Goal: Task Accomplishment & Management: Manage account settings

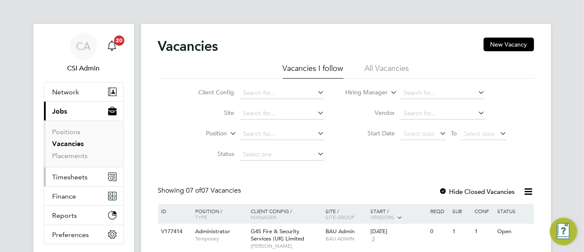
click at [60, 173] on span "Timesheets" at bounding box center [70, 177] width 35 height 8
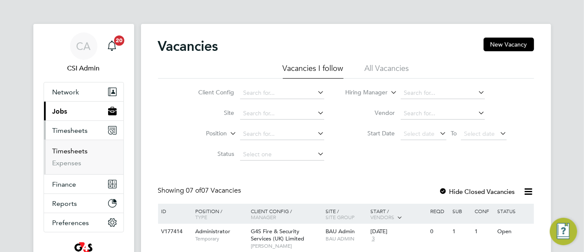
click at [74, 150] on link "Timesheets" at bounding box center [70, 151] width 35 height 8
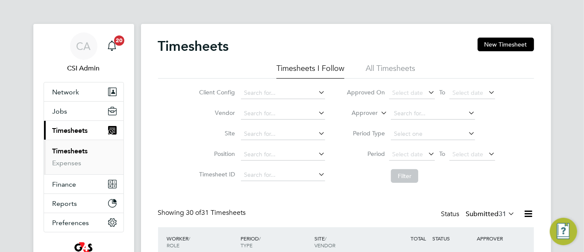
click at [169, 138] on div "Client Config Vendor Site Position Timesheet ID Approved On Select date To Sele…" at bounding box center [346, 133] width 376 height 109
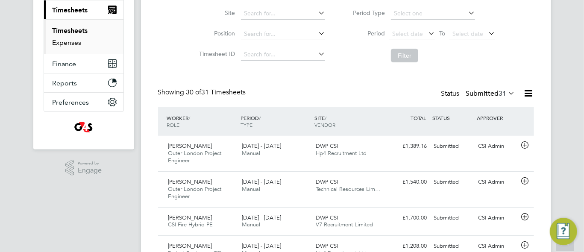
click at [68, 39] on link "Expenses" at bounding box center [67, 42] width 29 height 8
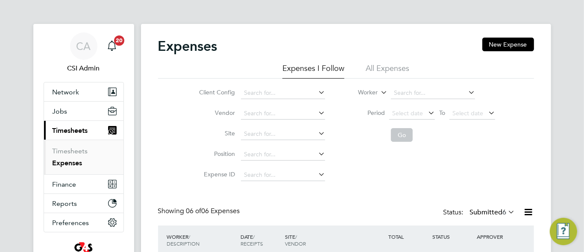
click at [165, 126] on div "Client Config Vendor Site Position Expense ID Worker Period Select date To Sele…" at bounding box center [346, 132] width 376 height 107
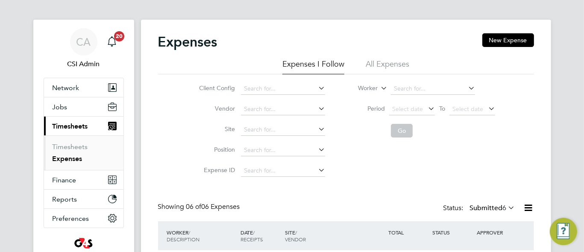
scroll to position [204, 0]
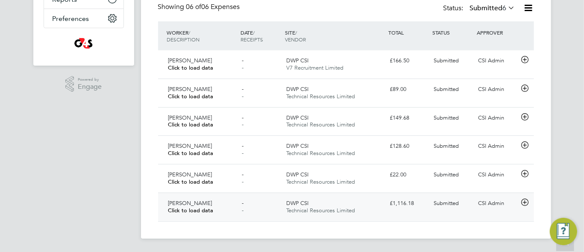
click at [525, 202] on icon at bounding box center [524, 202] width 11 height 7
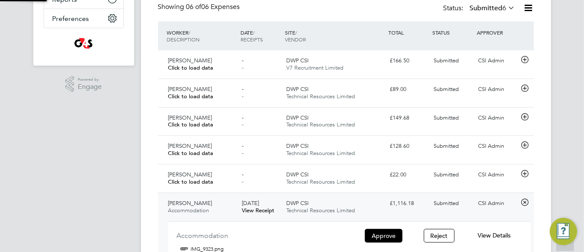
scroll to position [14, 154]
click at [492, 233] on span "View Details" at bounding box center [494, 236] width 33 height 8
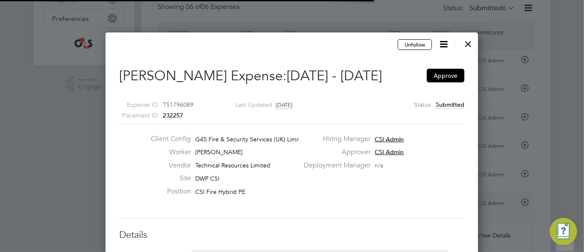
scroll to position [13, 155]
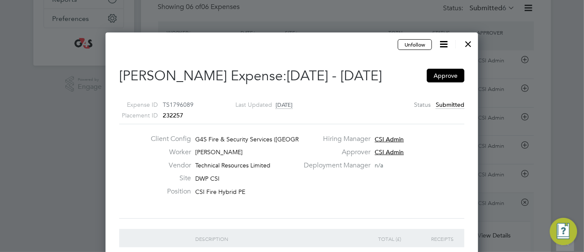
click at [302, 183] on div "Client Config G4S Fire & Security Services (UK) Li… Worker Paul Haines Vendor T…" at bounding box center [292, 171] width 352 height 73
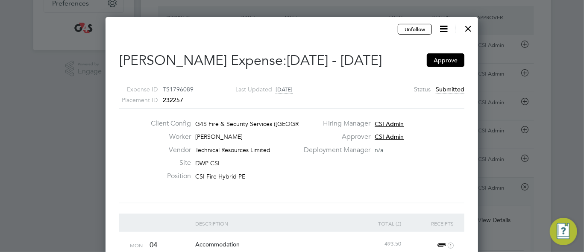
scroll to position [173, 0]
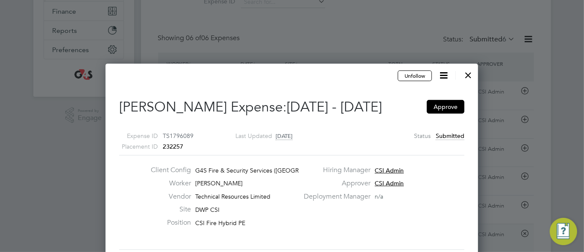
click at [468, 74] on div at bounding box center [468, 72] width 15 height 15
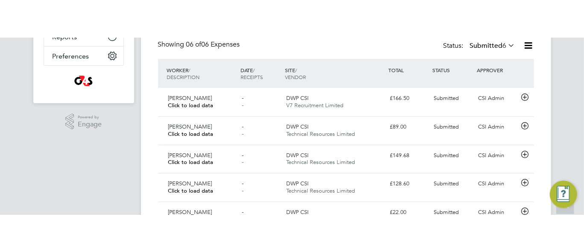
scroll to position [41, 0]
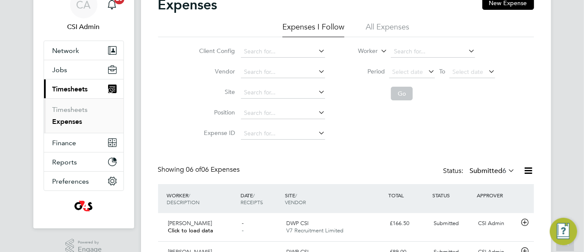
click at [148, 86] on div "Expenses New Expense Expenses I Follow All Expenses Client Config Vendor Site P…" at bounding box center [346, 191] width 410 height 419
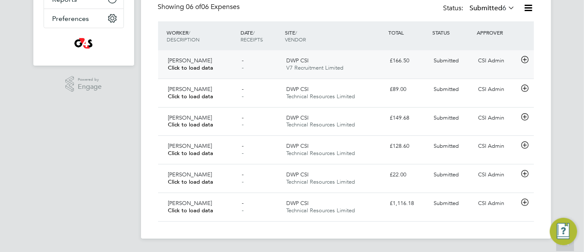
click at [525, 56] on icon at bounding box center [524, 59] width 11 height 7
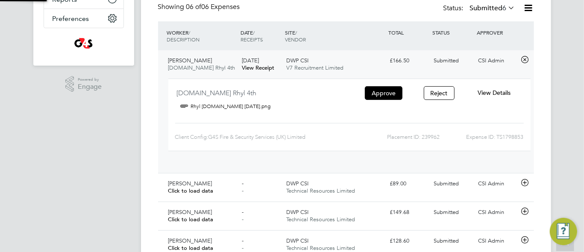
scroll to position [14, 154]
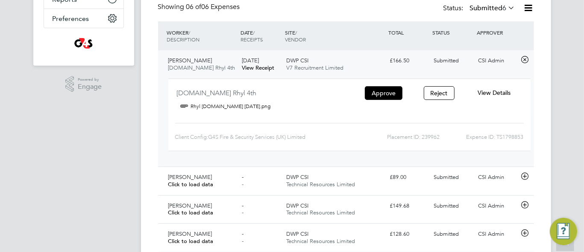
click at [493, 92] on span "View Details" at bounding box center [494, 93] width 33 height 8
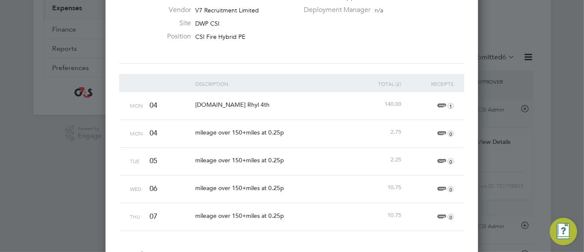
scroll to position [140, 0]
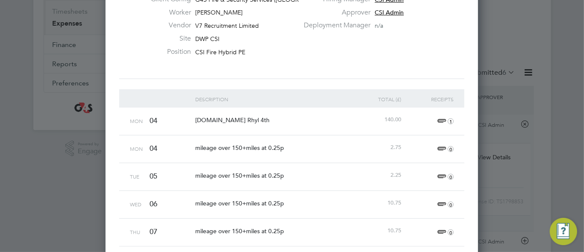
click at [441, 119] on span "1" at bounding box center [444, 121] width 19 height 10
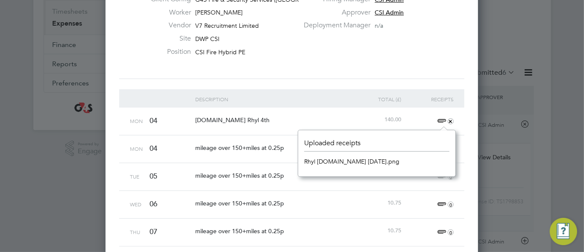
click at [363, 158] on link "Rhyl booking.com 04.08.25.png" at bounding box center [351, 161] width 95 height 13
click at [326, 67] on div "Client Config G4S Fire & Security Services (UK) Li… Worker Joshua Williams Vend…" at bounding box center [292, 31] width 352 height 73
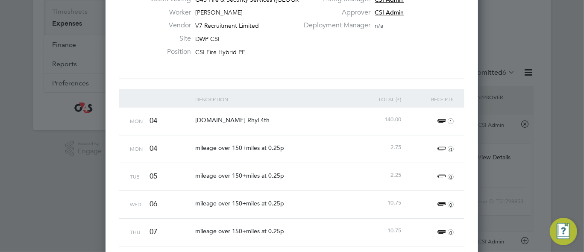
scroll to position [0, 0]
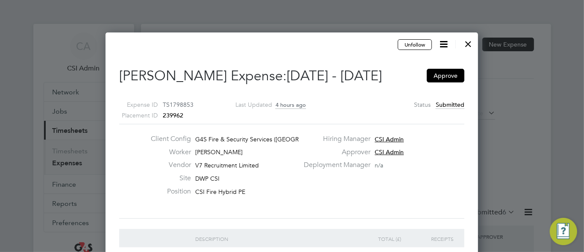
click at [319, 159] on div "Approver CSI Admin" at bounding box center [383, 154] width 169 height 13
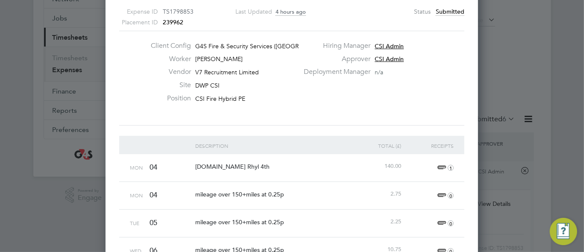
scroll to position [109, 0]
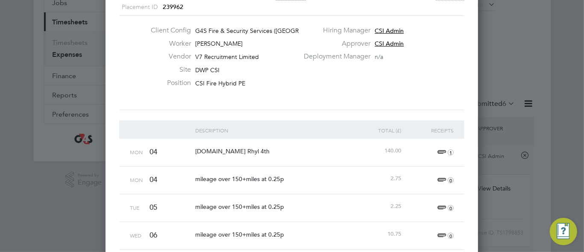
click at [428, 80] on div "Client Config G4S Fire & Security Services (UK) Li… Worker Joshua Williams Vend…" at bounding box center [292, 62] width 352 height 73
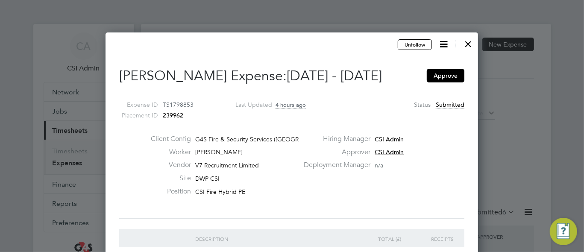
click at [448, 46] on icon at bounding box center [443, 44] width 11 height 11
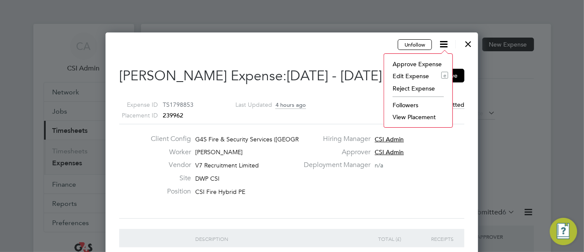
click at [413, 75] on li "Edit Expense e" at bounding box center [418, 76] width 60 height 12
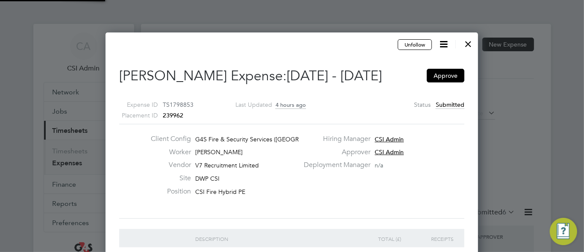
type input "CSI Admin"
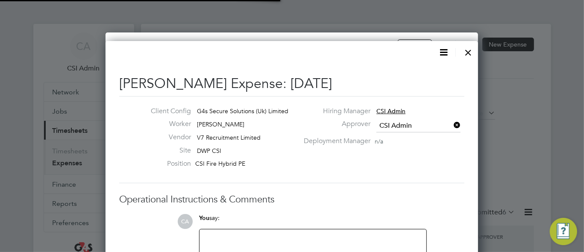
scroll to position [13, 155]
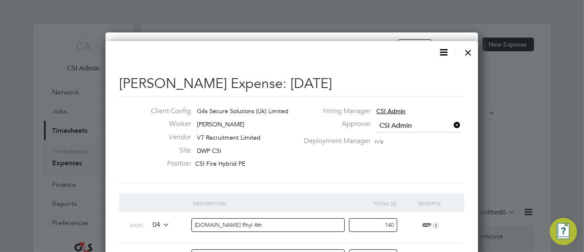
drag, startPoint x: 380, startPoint y: 225, endPoint x: 494, endPoint y: 214, distance: 115.0
type input "116.66"
click at [384, 174] on div "Client Config G4s Secure Solutions (Uk) Limited Worker Joshua Williams Vendor V…" at bounding box center [291, 139] width 345 height 87
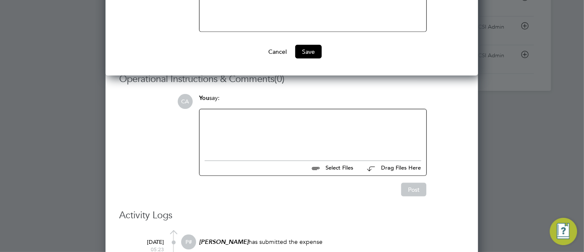
scroll to position [492, 0]
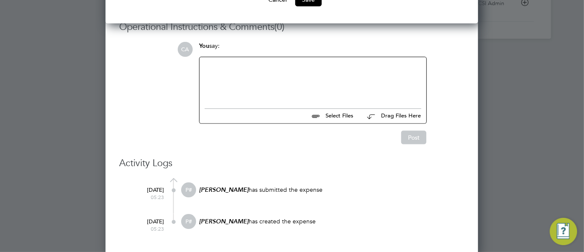
click at [297, 88] on div at bounding box center [313, 80] width 217 height 37
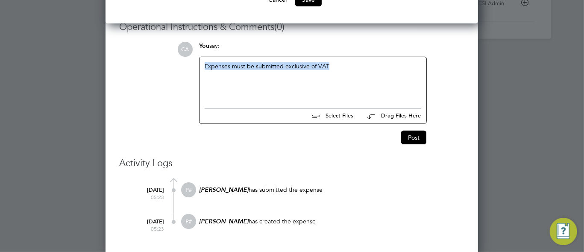
copy div "Expenses must be submitted exclusive of VAT"
click at [261, 138] on div "Post" at bounding box center [313, 138] width 228 height 14
click at [394, 139] on div "Post" at bounding box center [313, 138] width 228 height 14
click at [403, 138] on button "Post" at bounding box center [413, 138] width 25 height 14
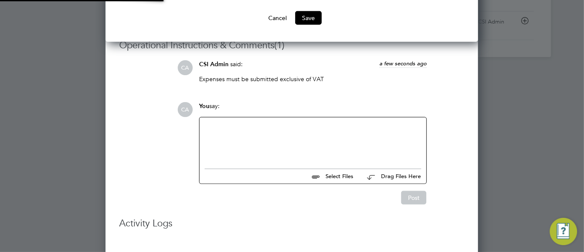
scroll to position [754, 373]
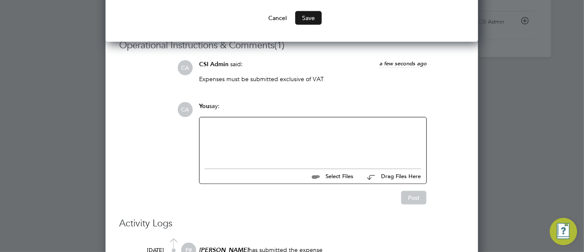
click at [311, 17] on button "Save" at bounding box center [308, 18] width 26 height 14
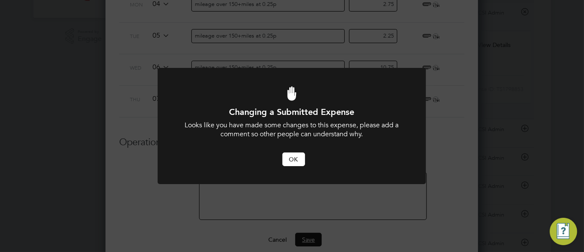
scroll to position [0, 0]
click at [292, 153] on button "OK" at bounding box center [293, 160] width 23 height 14
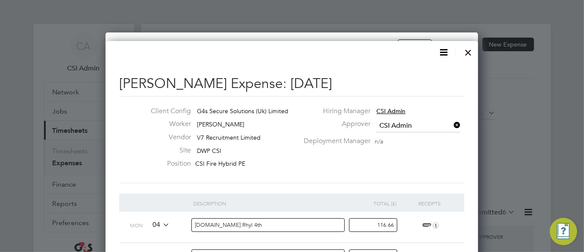
scroll to position [252, 0]
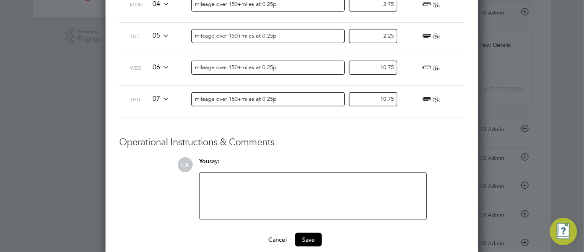
click at [251, 187] on div at bounding box center [313, 196] width 217 height 37
paste div
click at [308, 233] on button "Save" at bounding box center [308, 240] width 26 height 14
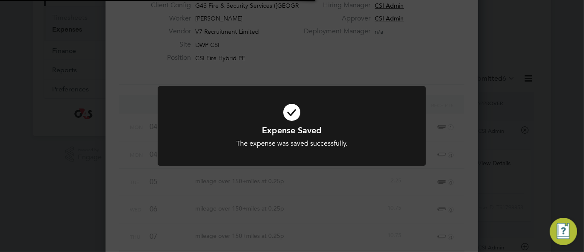
scroll to position [826, 373]
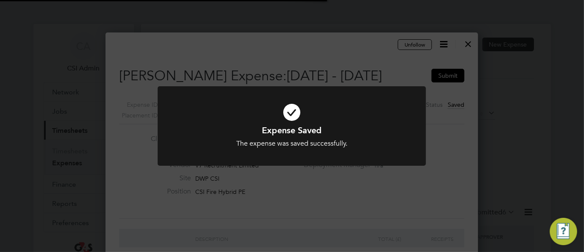
click at [308, 232] on div "Expense Saved The expense was saved successfully. Cancel Okay" at bounding box center [292, 126] width 584 height 252
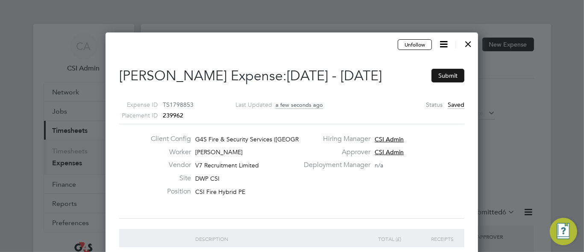
click at [444, 77] on button "Submit" at bounding box center [447, 76] width 33 height 14
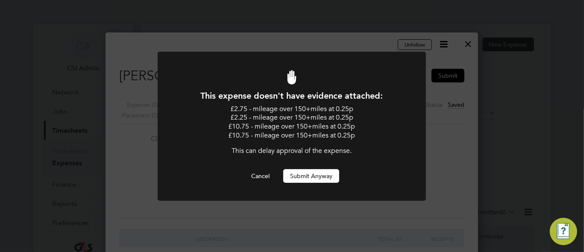
click at [322, 169] on button "Submit Anyway" at bounding box center [311, 176] width 56 height 14
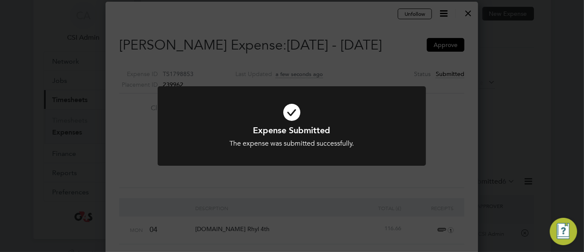
click at [322, 168] on div "Expense Submitted The expense was submitted successfully. Cancel Okay" at bounding box center [292, 131] width 268 height 90
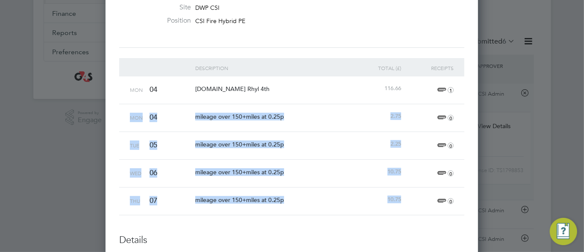
drag, startPoint x: 130, startPoint y: 115, endPoint x: 378, endPoint y: 212, distance: 266.2
click at [378, 212] on div "Description Total (£) Receipts Mon 04 booking.com Rhyl 4th 116.66 1 Mon 04 mile…" at bounding box center [291, 136] width 345 height 157
copy div "Mon 04 mileage over 150+miles at 0.25p 2.75 0 Tue 05 mileage over 150+miles at …"
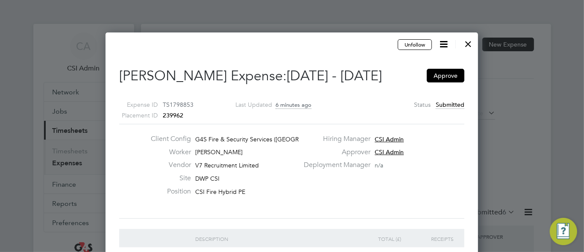
click at [467, 42] on div at bounding box center [468, 41] width 15 height 15
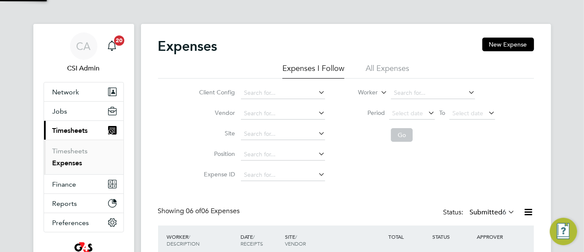
scroll to position [21, 74]
click at [173, 125] on div "Client Config Vendor Site Position Expense ID Worker Period Select date To Sele…" at bounding box center [346, 132] width 376 height 107
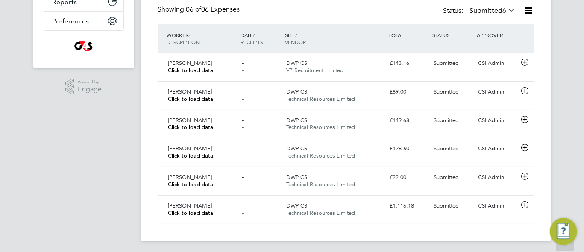
scroll to position [204, 0]
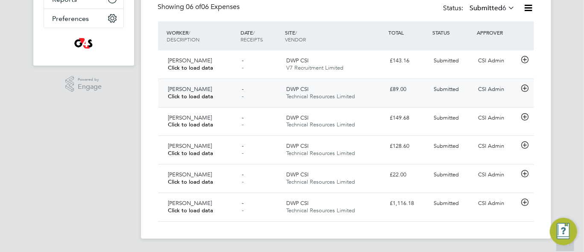
click at [525, 85] on icon at bounding box center [524, 88] width 11 height 7
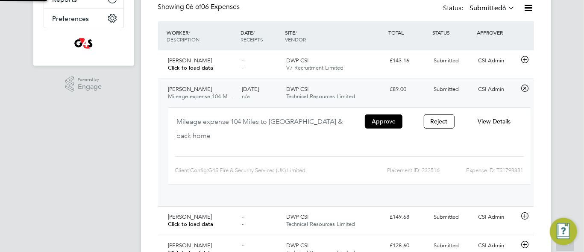
scroll to position [14, 154]
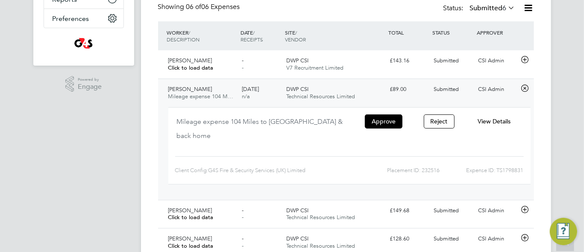
click at [490, 121] on span "View Details" at bounding box center [494, 121] width 33 height 8
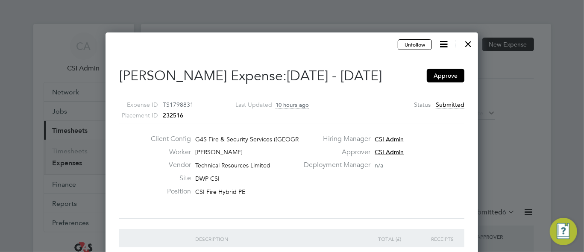
click at [320, 108] on div "Expense ID TS1798831 Placement ID 232516 Last Updated 10 hours ago Status Submi…" at bounding box center [291, 106] width 345 height 35
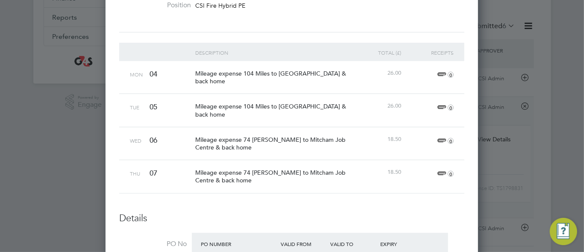
click at [117, 25] on div "Unfollow Kamran Mustafa's Expense: 04 Aug - 10 Aug 2025 Approve Expense ID TS17…" at bounding box center [292, 199] width 373 height 707
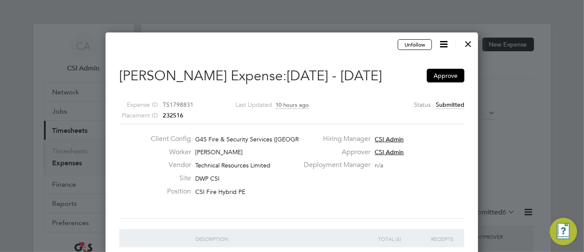
click at [468, 43] on div at bounding box center [468, 41] width 15 height 15
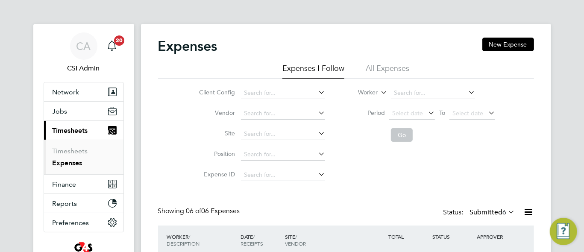
scroll to position [21, 74]
click at [81, 150] on link "Timesheets" at bounding box center [70, 151] width 35 height 8
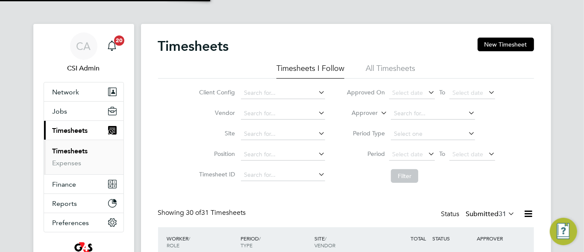
scroll to position [4, 4]
click at [168, 167] on div "Client Config Vendor Site Position Timesheet ID Approved On Select date To Sele…" at bounding box center [346, 133] width 376 height 109
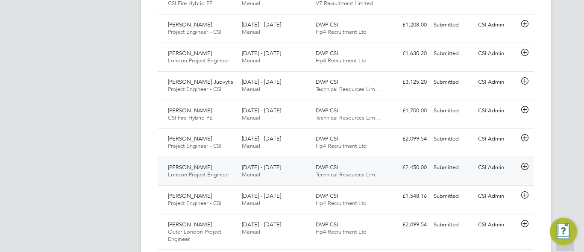
click at [326, 179] on div "DWP CSI Technical Resources Lim…" at bounding box center [349, 171] width 74 height 21
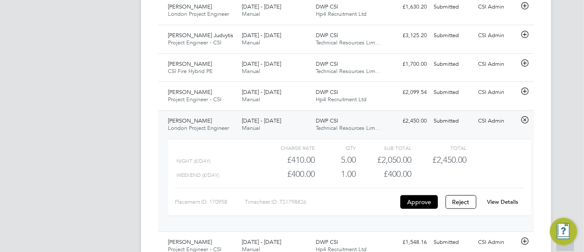
click at [516, 200] on link "View Details" at bounding box center [502, 201] width 31 height 7
click at [491, 204] on link "View Details" at bounding box center [502, 201] width 31 height 7
click at [526, 117] on icon at bounding box center [524, 120] width 11 height 7
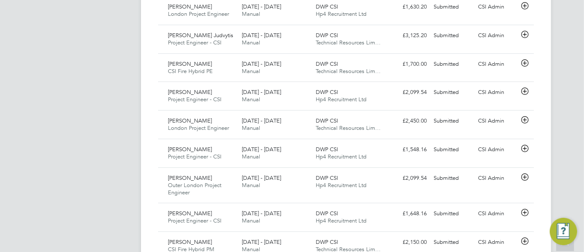
click at [140, 157] on div "CA CSI Admin Notifications 20 Applications: Network Team Members Businesses Sit…" at bounding box center [292, 218] width 584 height 1212
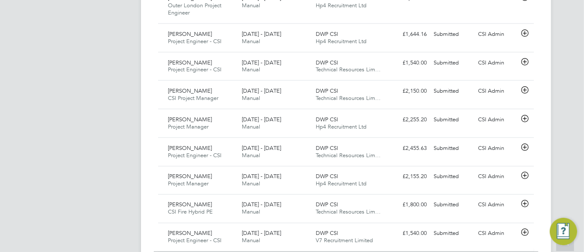
scroll to position [919, 0]
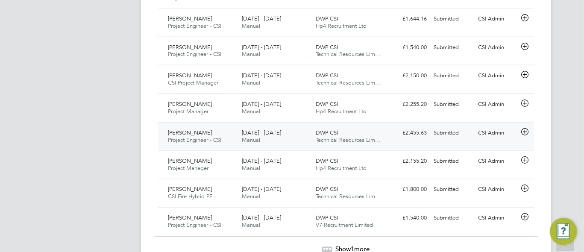
click at [522, 129] on icon at bounding box center [524, 132] width 11 height 7
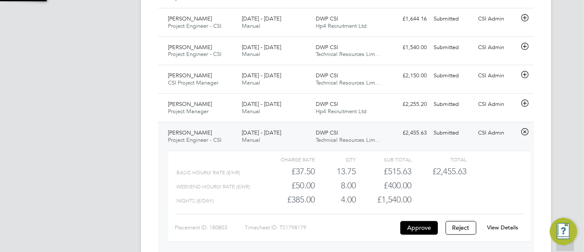
scroll to position [15, 83]
click at [494, 225] on link "View Details" at bounding box center [502, 227] width 31 height 7
click at [525, 130] on icon at bounding box center [524, 132] width 11 height 7
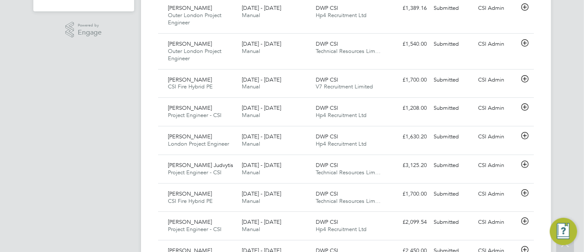
scroll to position [0, 0]
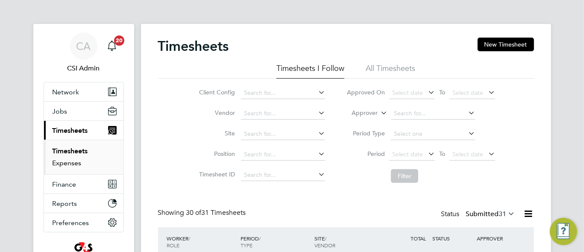
click at [59, 162] on link "Expenses" at bounding box center [67, 163] width 29 height 8
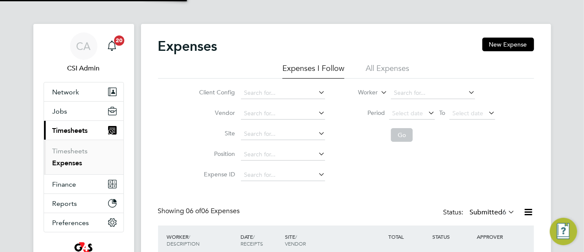
scroll to position [21, 74]
click at [138, 114] on div "CA CSI Admin Notifications 20 Applications: Network Team Members Businesses Sit…" at bounding box center [292, 228] width 584 height 457
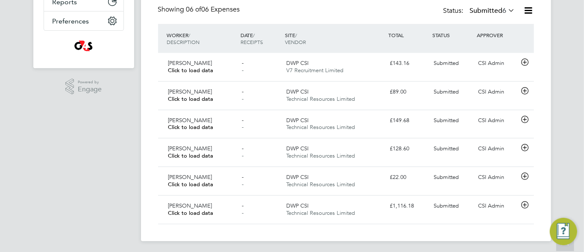
scroll to position [204, 0]
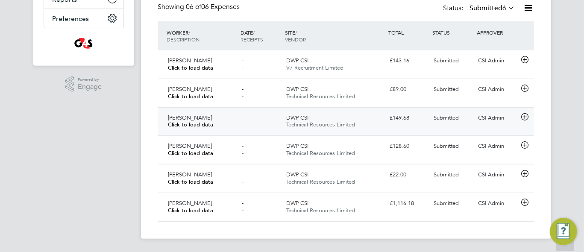
click at [525, 114] on icon at bounding box center [524, 117] width 11 height 7
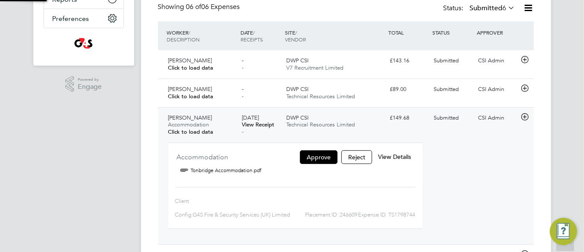
scroll to position [4, 4]
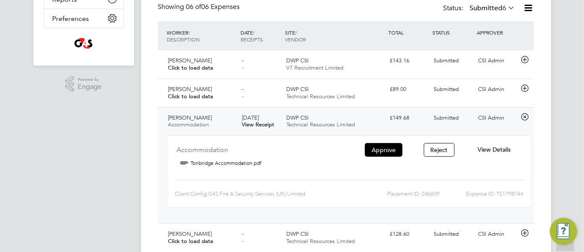
click at [521, 119] on icon at bounding box center [524, 117] width 11 height 7
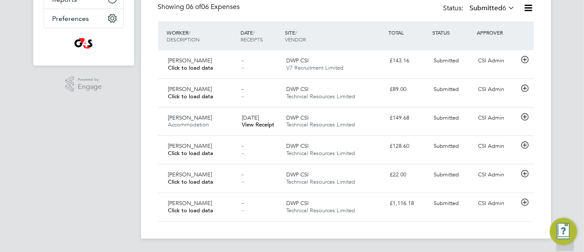
click at [68, 121] on app-navbar "CA CSI Admin Notifications 20 Applications: Network Team Members Businesses Sit…" at bounding box center [83, 36] width 101 height 433
click at [525, 115] on icon at bounding box center [524, 117] width 11 height 7
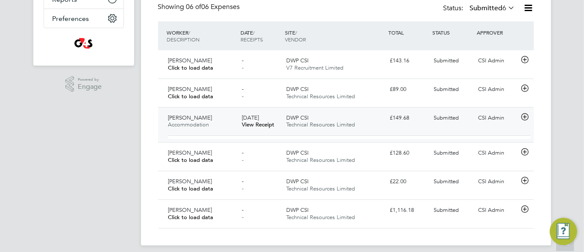
scroll to position [14, 154]
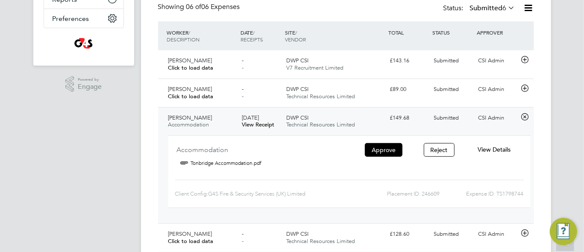
click at [486, 149] on span "View Details" at bounding box center [494, 150] width 33 height 8
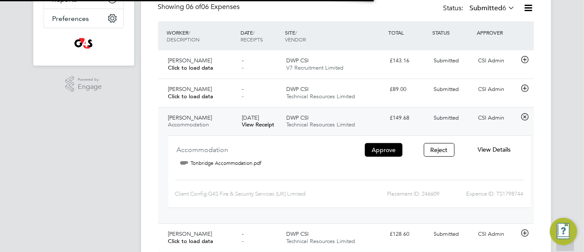
scroll to position [13, 155]
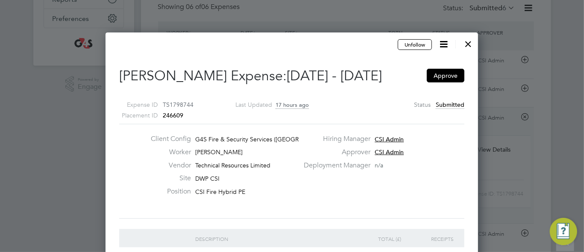
click at [349, 138] on label "Hiring Manager" at bounding box center [335, 139] width 72 height 9
click at [282, 177] on div "Site DWP CSI" at bounding box center [221, 180] width 155 height 13
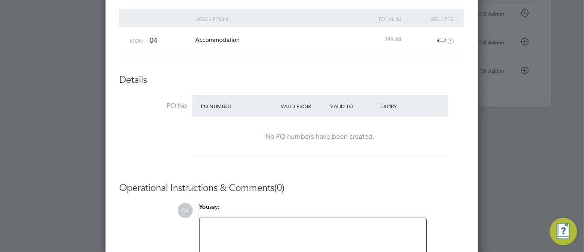
scroll to position [409, 0]
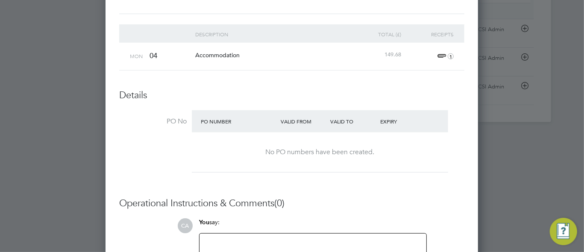
click at [440, 55] on span "1" at bounding box center [444, 56] width 19 height 10
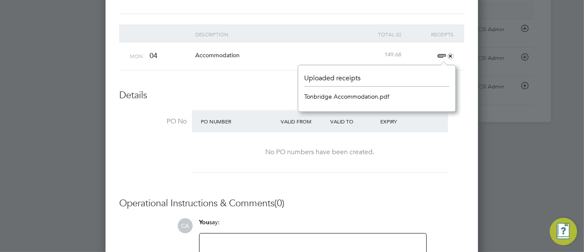
click at [360, 97] on link "Tonbridge Accommodation.pdf" at bounding box center [346, 96] width 85 height 13
click at [262, 89] on h3 "Details" at bounding box center [291, 95] width 345 height 12
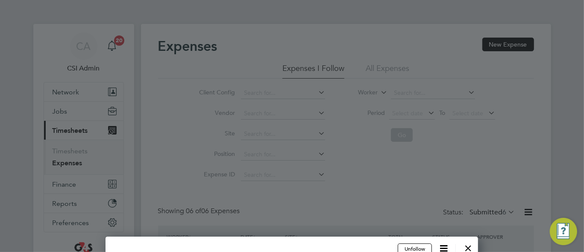
click at [470, 246] on div at bounding box center [468, 245] width 15 height 15
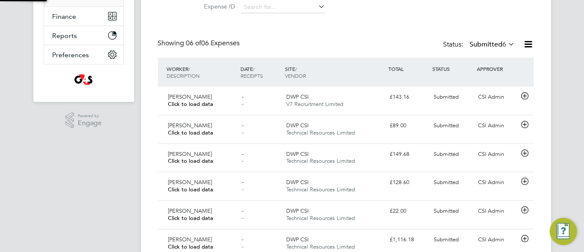
scroll to position [21, 103]
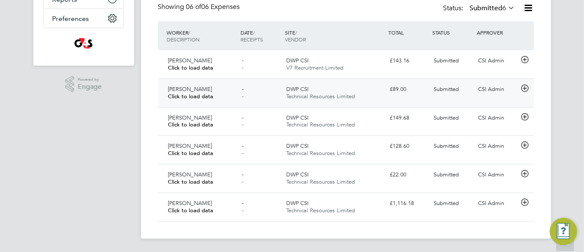
click at [530, 86] on icon at bounding box center [524, 88] width 11 height 7
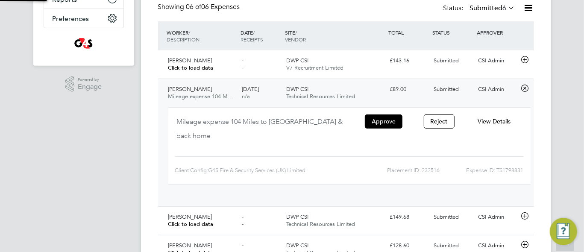
click at [530, 86] on icon at bounding box center [524, 88] width 11 height 7
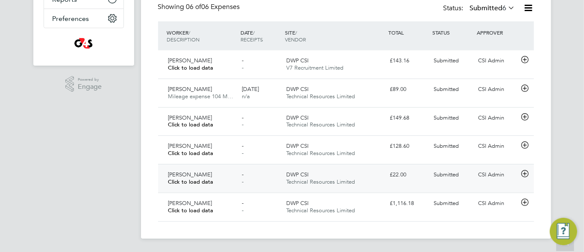
click at [365, 176] on div "DWP CSI Technical Resources Limited" at bounding box center [334, 178] width 103 height 21
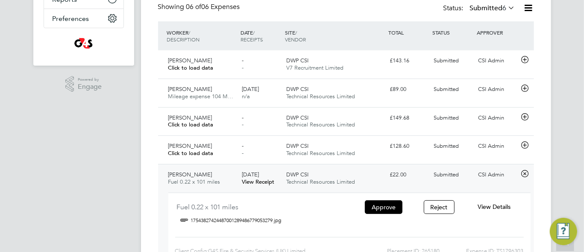
click at [493, 206] on span "View Details" at bounding box center [494, 207] width 33 height 8
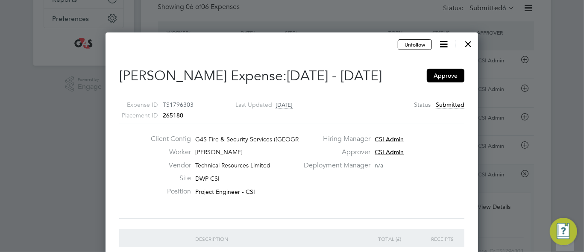
click at [368, 194] on div "Client Config G4S Fire & Security Services (UK) Li… Worker Daniel Mcallister Ve…" at bounding box center [292, 171] width 352 height 73
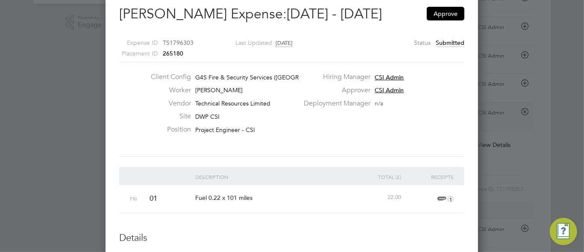
click at [487, 142] on div at bounding box center [292, 126] width 584 height 252
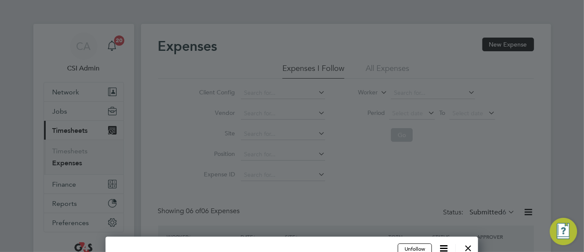
click at [467, 250] on div at bounding box center [468, 245] width 15 height 15
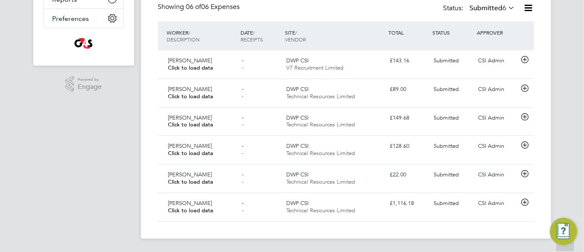
drag, startPoint x: 467, startPoint y: 250, endPoint x: 296, endPoint y: 246, distance: 171.4
click at [296, 246] on app-footer at bounding box center [346, 246] width 410 height 14
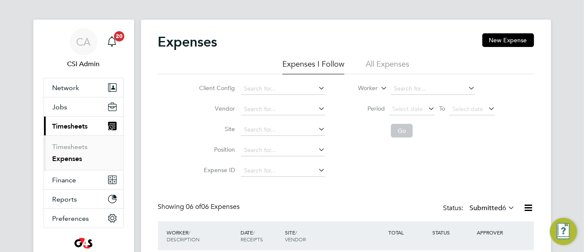
click at [159, 109] on div "Client Config Vendor Site Position Expense ID Worker Period Select date To Sele…" at bounding box center [346, 127] width 376 height 107
click at [154, 65] on div "Expenses New Expense Expenses I Follow All Expenses Client Config Vendor Site P…" at bounding box center [346, 229] width 410 height 419
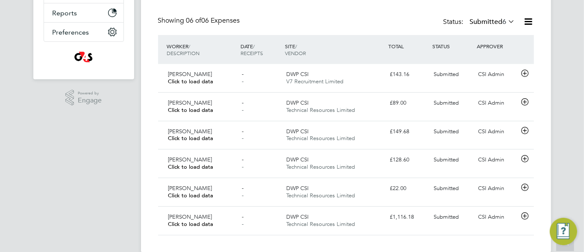
scroll to position [204, 0]
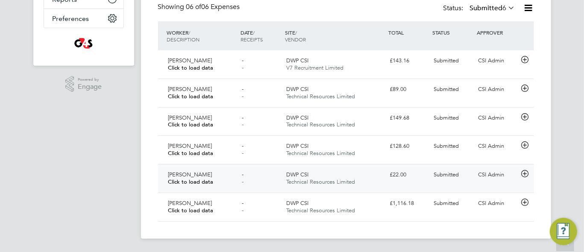
click at [183, 176] on span "Daniel Mcallister" at bounding box center [190, 174] width 44 height 7
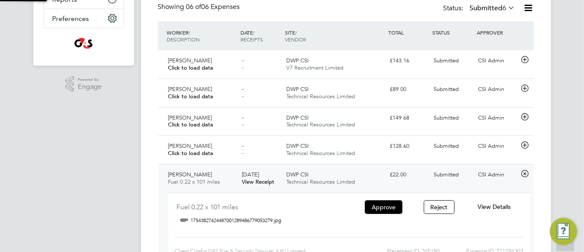
scroll to position [14, 154]
click at [484, 203] on span "View Details" at bounding box center [494, 207] width 33 height 8
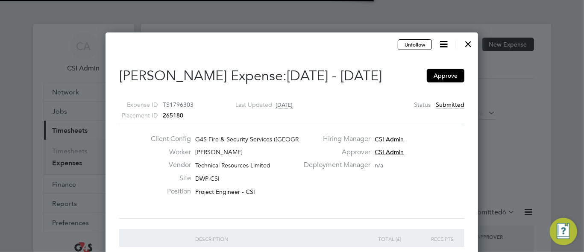
scroll to position [4, 4]
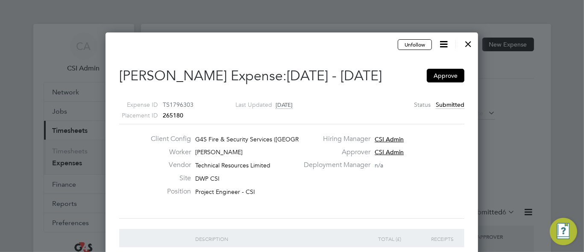
click at [131, 162] on div "Client Config G4S Fire & Security Services (UK) Li… Worker Daniel Mcallister Ve…" at bounding box center [292, 171] width 352 height 73
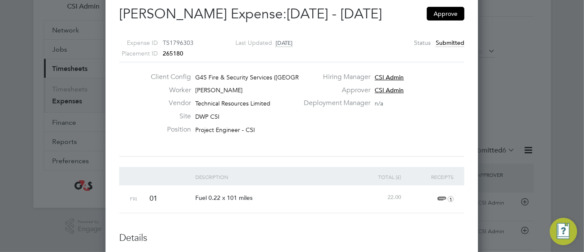
scroll to position [77, 0]
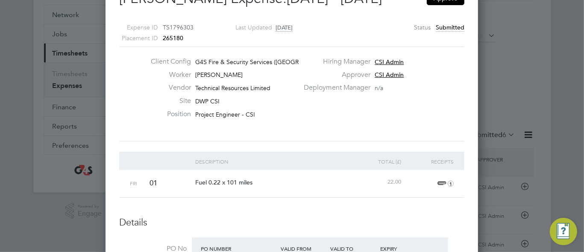
click at [439, 184] on span "1" at bounding box center [444, 184] width 19 height 10
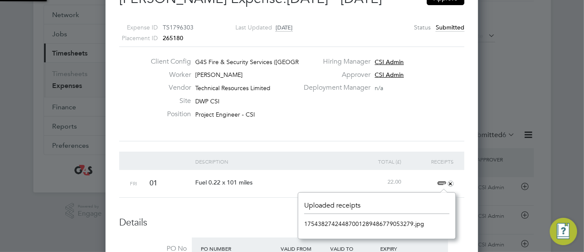
scroll to position [11, 19]
click at [357, 223] on link "17543827424487001289486779053279.jpg" at bounding box center [364, 223] width 120 height 13
click at [122, 142] on div "Unfollow Daniel Mcallister's Expense: 28 Jul - 03 Aug 2025 Approve Expense ID T…" at bounding box center [291, 251] width 345 height 580
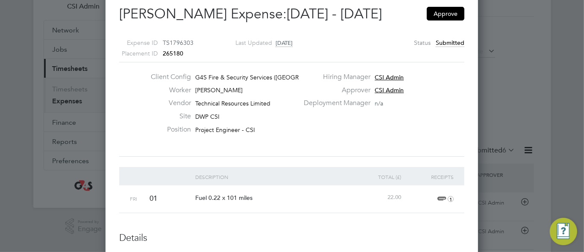
scroll to position [47, 0]
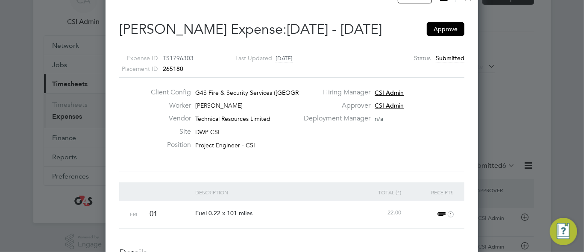
click at [428, 103] on div "Approver CSI Admin" at bounding box center [383, 107] width 169 height 13
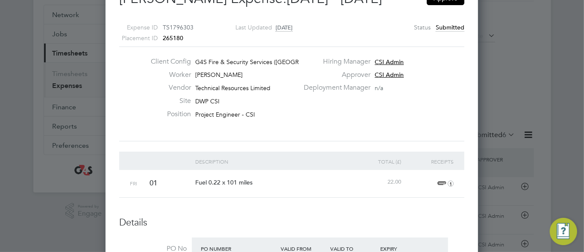
scroll to position [93, 0]
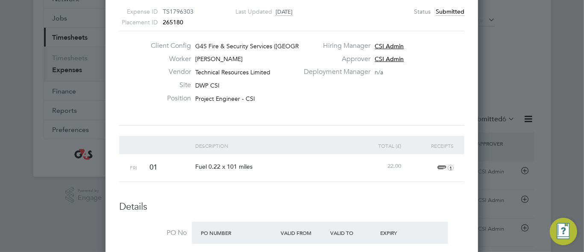
click at [437, 52] on div "Hiring Manager CSI Admin" at bounding box center [383, 47] width 169 height 13
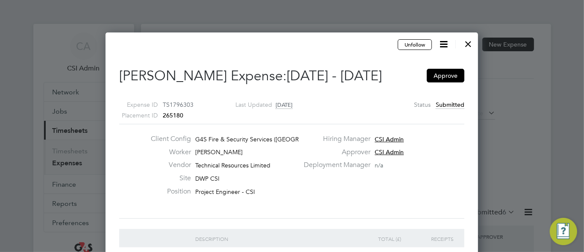
click at [444, 44] on icon at bounding box center [443, 44] width 11 height 11
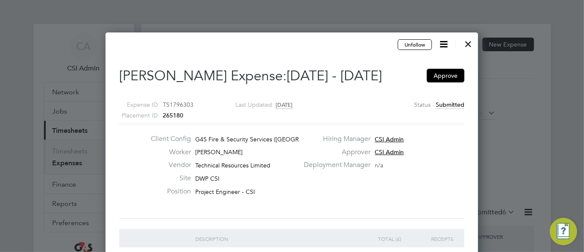
click at [443, 43] on icon at bounding box center [443, 44] width 11 height 11
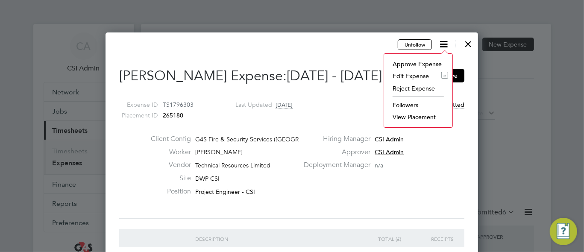
click at [350, 26] on div at bounding box center [292, 126] width 584 height 252
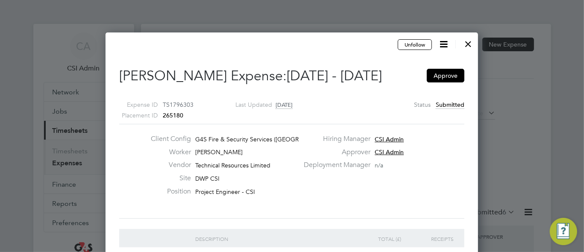
click at [444, 41] on icon at bounding box center [443, 44] width 11 height 11
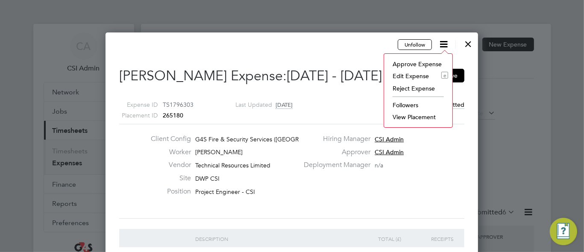
click at [407, 73] on li "Edit Expense e" at bounding box center [418, 76] width 60 height 12
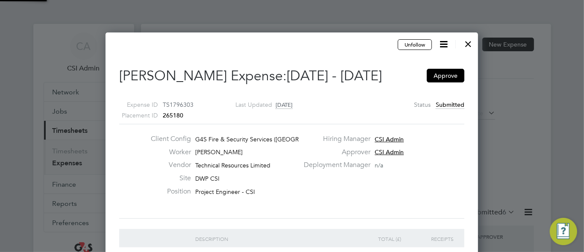
type input "CSI Admin"
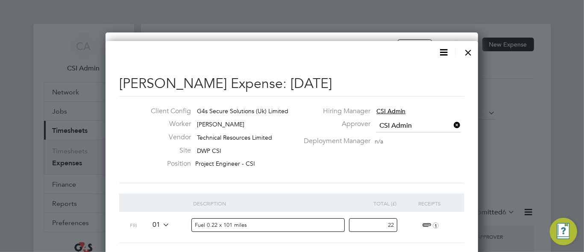
click at [217, 221] on input "Fuel 0.22 x 101 miles" at bounding box center [267, 225] width 153 height 14
type input "Fuel 0.25 x 101 miles"
click at [467, 54] on div at bounding box center [468, 50] width 15 height 15
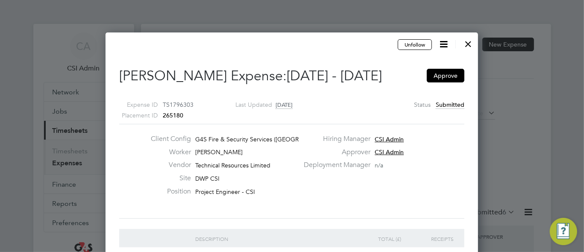
click at [264, 191] on div "Position Project Engineer - CSI" at bounding box center [221, 193] width 155 height 13
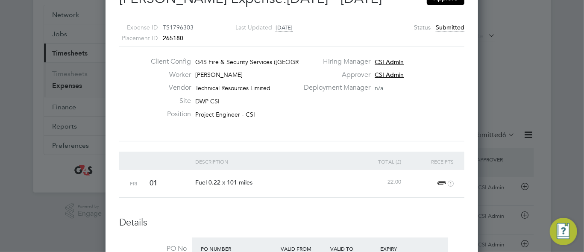
scroll to position [93, 0]
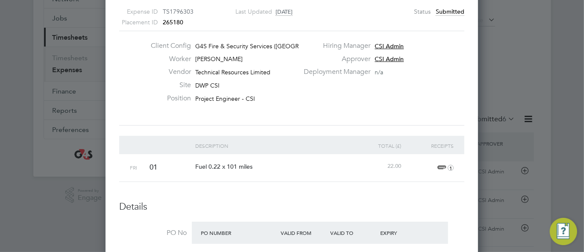
click at [385, 24] on div "Expense ID TS1796303 Placement ID 265180 Last Updated 6 days ago Status Submitt…" at bounding box center [291, 13] width 345 height 35
click at [461, 28] on div "Expense ID TS1796303 Placement ID 265180 Last Updated 6 days ago Status Submitt…" at bounding box center [291, 13] width 345 height 35
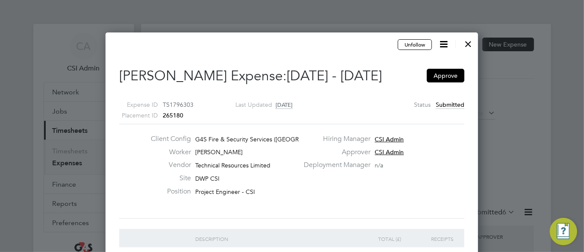
click at [443, 44] on icon at bounding box center [443, 44] width 11 height 11
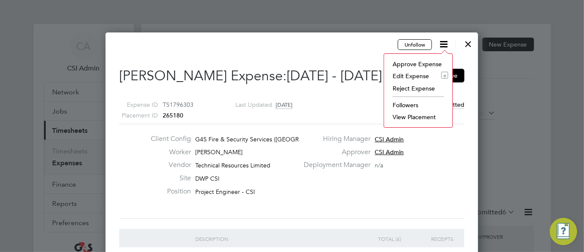
click at [407, 75] on li "Edit Expense e" at bounding box center [418, 76] width 60 height 12
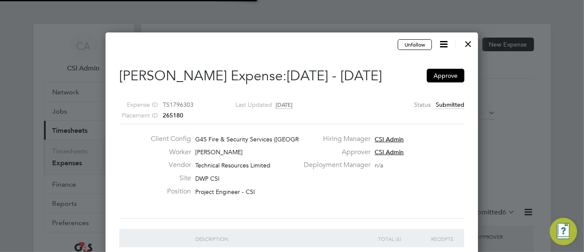
type input "CSI Admin"
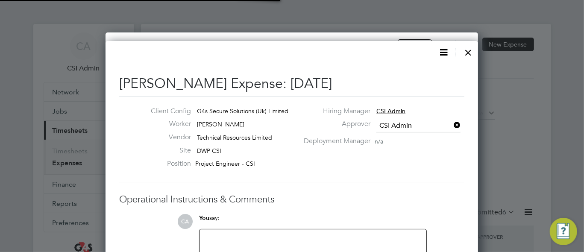
scroll to position [13, 155]
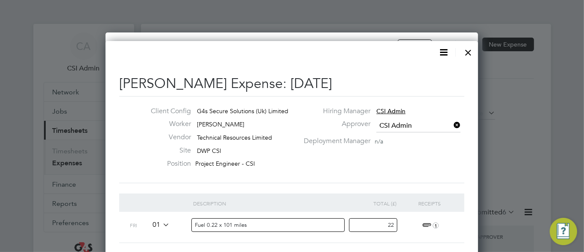
click at [336, 146] on div "Deployment Manager n/a" at bounding box center [383, 143] width 169 height 13
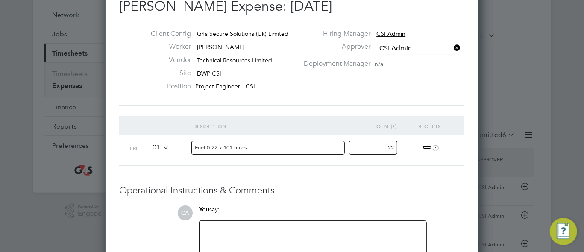
scroll to position [0, 0]
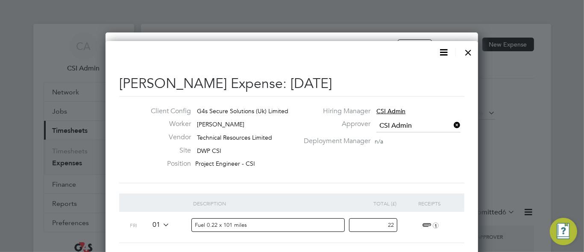
click at [467, 48] on div at bounding box center [468, 50] width 15 height 15
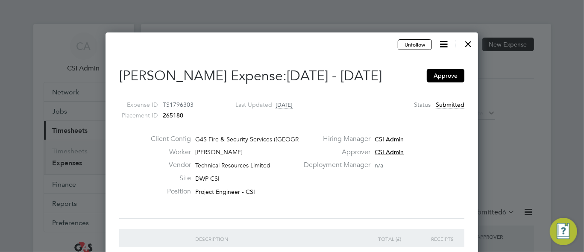
click at [467, 38] on div at bounding box center [468, 41] width 15 height 15
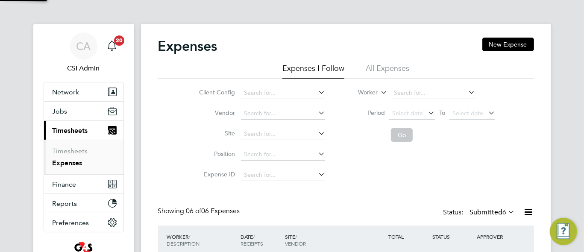
scroll to position [21, 74]
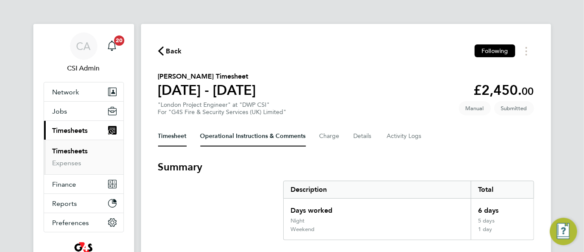
click at [246, 144] on Comments-tab "Operational Instructions & Comments" at bounding box center [253, 136] width 106 height 21
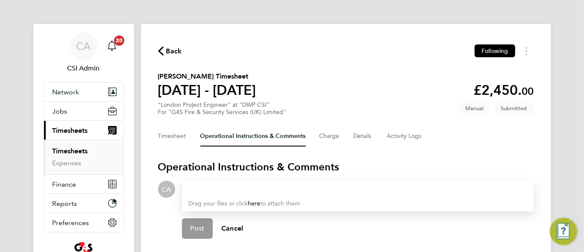
click at [316, 72] on section "Benas Norkus's Timesheet 04 - 10 Aug 2025 £2,450. 00 "London Project Engineer" …" at bounding box center [346, 93] width 376 height 44
click at [171, 136] on button "Timesheet" at bounding box center [172, 136] width 29 height 21
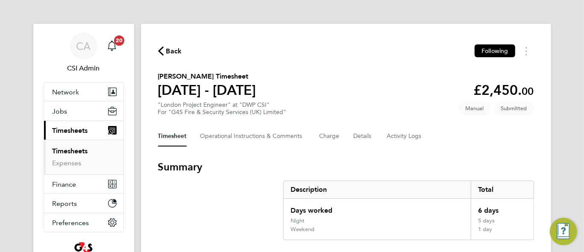
click at [355, 78] on section "Benas Norkus's Timesheet 04 - 10 Aug 2025 £2,450. 00 "London Project Engineer" …" at bounding box center [346, 93] width 376 height 44
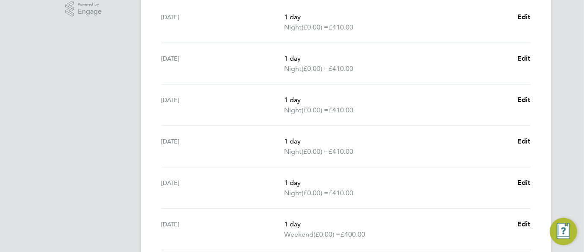
scroll to position [295, 0]
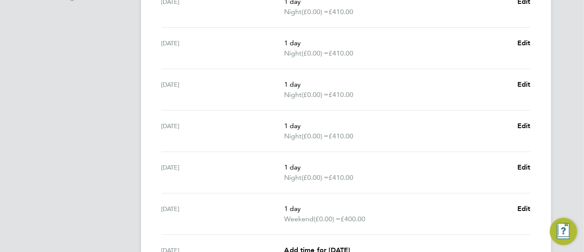
click at [301, 90] on span "Night" at bounding box center [293, 95] width 18 height 10
click at [349, 88] on p "1 day" at bounding box center [397, 84] width 226 height 10
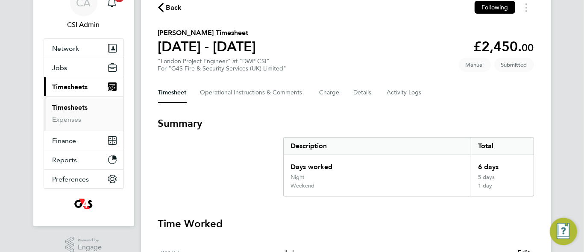
scroll to position [0, 0]
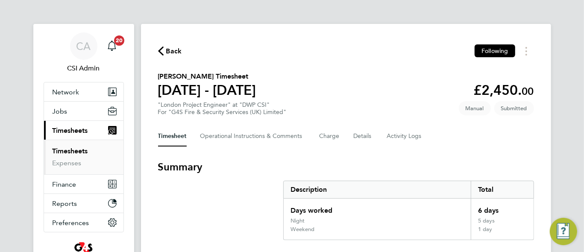
click at [322, 74] on section "[PERSON_NAME] Timesheet [DATE] - [DATE] £2,450. 00 "London Project Engineer" at…" at bounding box center [346, 93] width 376 height 44
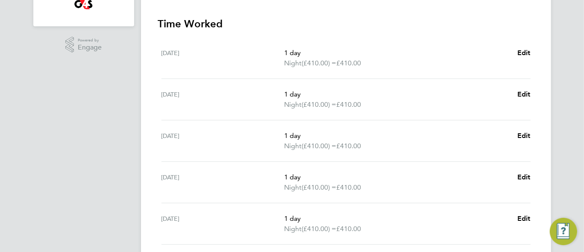
scroll to position [228, 0]
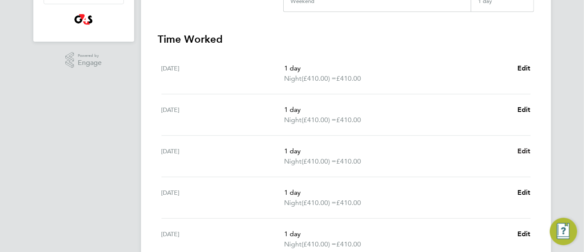
click at [526, 152] on span "Edit" at bounding box center [523, 151] width 13 height 8
select select "1"
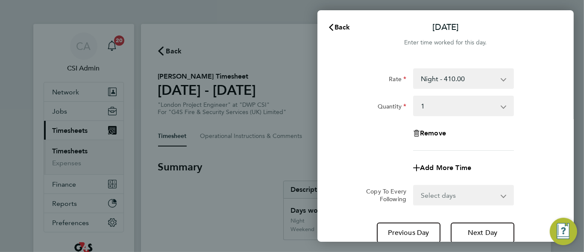
click at [551, 158] on div "Add More Time" at bounding box center [445, 168] width 215 height 21
click at [335, 26] on span "Back" at bounding box center [343, 27] width 16 height 8
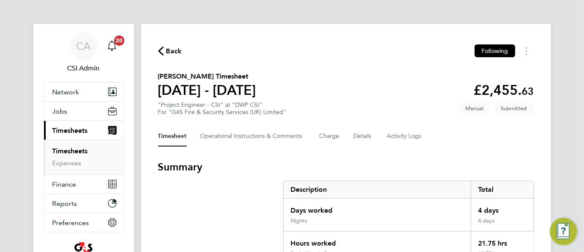
click at [311, 83] on section "[PERSON_NAME] Timesheet [DATE] - [DATE] £2,455. 63 "Project Engineer - CSI" at …" at bounding box center [346, 93] width 376 height 44
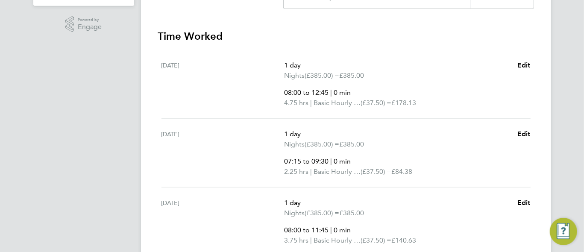
scroll to position [279, 0]
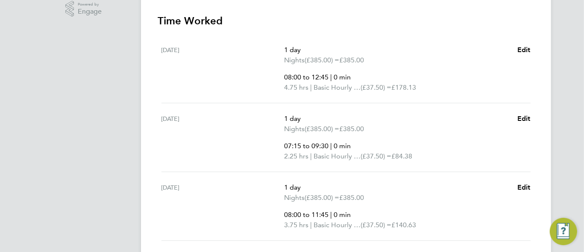
click at [247, 73] on div "[DATE]" at bounding box center [222, 69] width 123 height 48
click at [350, 19] on h3 "Time Worked" at bounding box center [346, 21] width 376 height 14
